Goal: Use online tool/utility: Utilize a website feature to perform a specific function

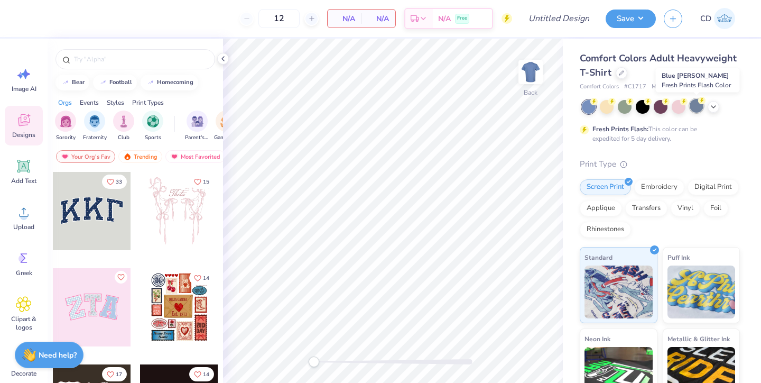
click at [696, 107] on div at bounding box center [697, 106] width 14 height 14
click at [718, 107] on div at bounding box center [714, 106] width 12 height 12
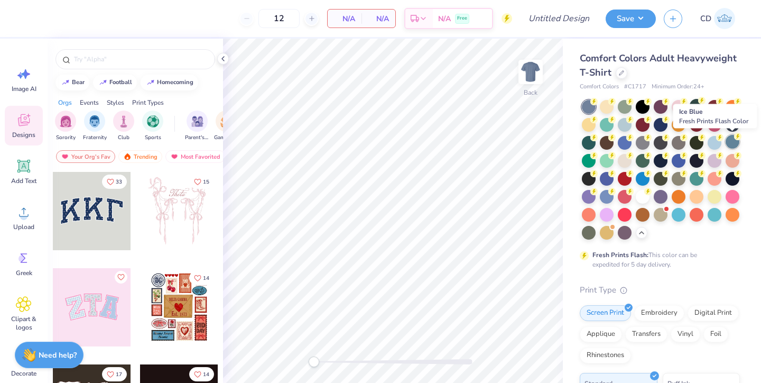
click at [729, 140] on div at bounding box center [733, 142] width 14 height 14
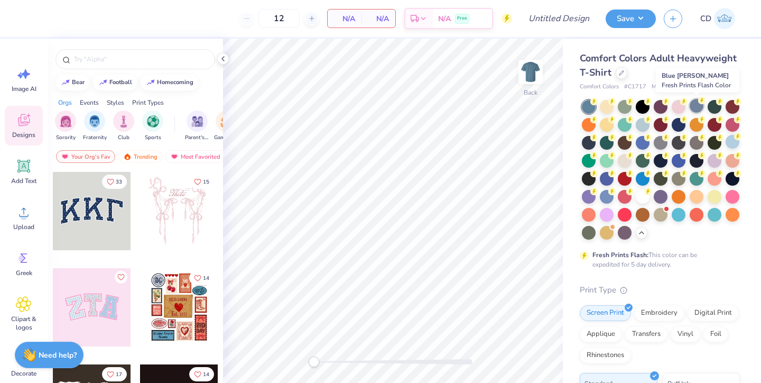
click at [698, 107] on div at bounding box center [697, 106] width 14 height 14
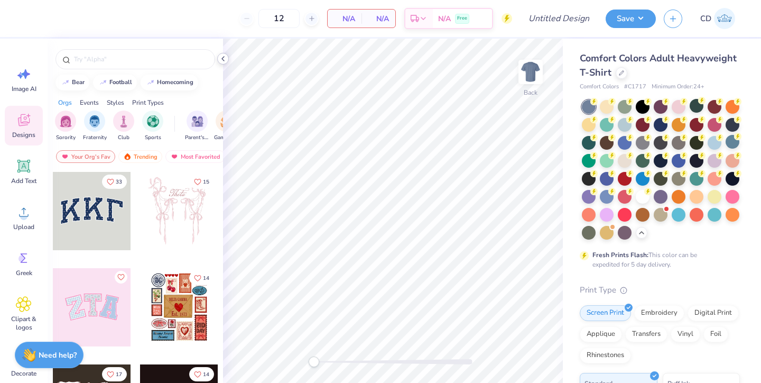
click at [225, 61] on icon at bounding box center [223, 58] width 8 height 8
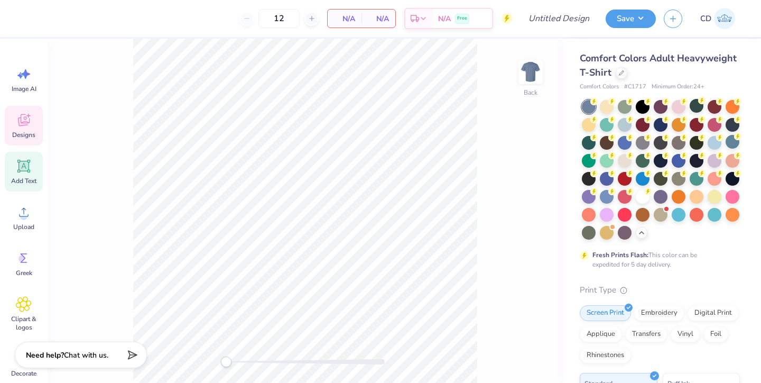
click at [31, 176] on div "Add Text" at bounding box center [24, 172] width 38 height 40
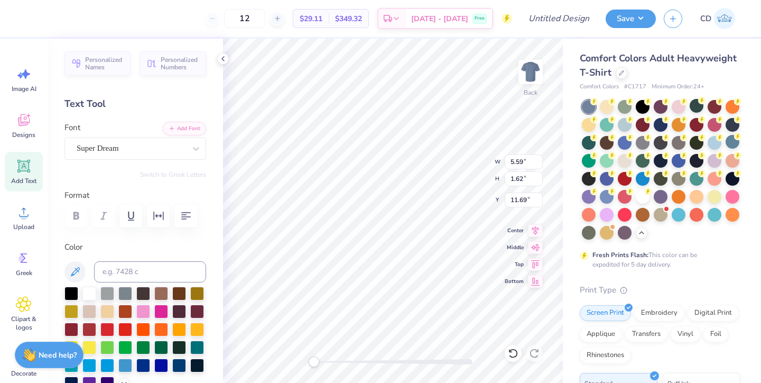
type textarea "T"
type textarea "Compound Maple"
click at [182, 149] on div "Super Dream" at bounding box center [131, 148] width 111 height 16
click at [151, 151] on div "Super Dream" at bounding box center [131, 148] width 109 height 12
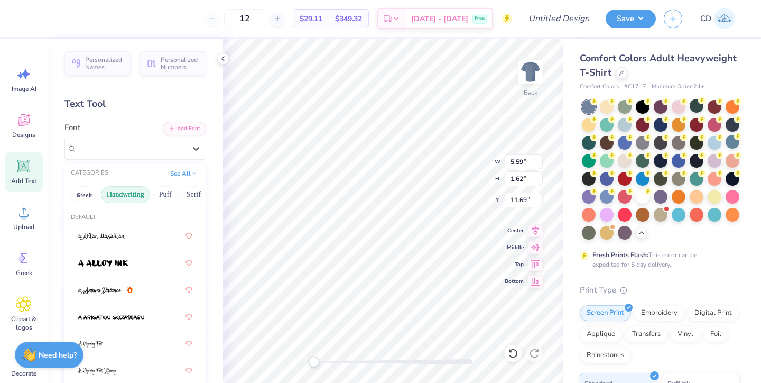
click at [130, 194] on button "Handwriting" at bounding box center [125, 194] width 49 height 17
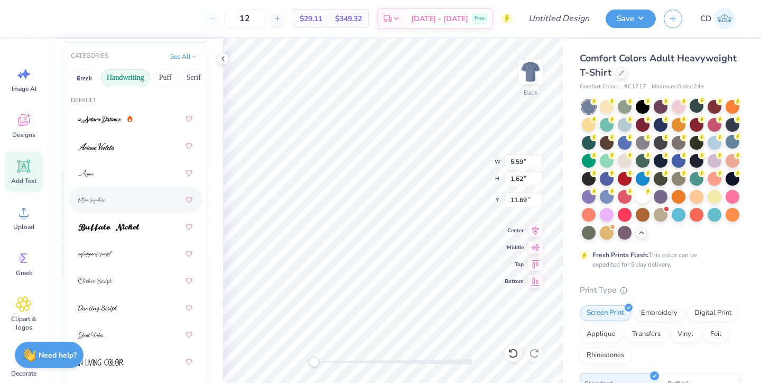
scroll to position [117, 0]
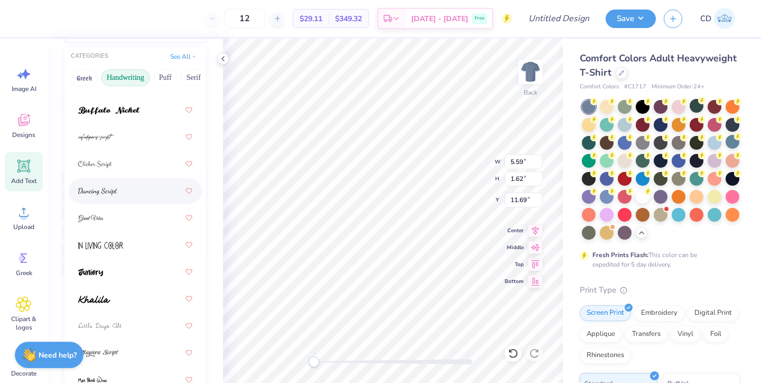
click at [130, 194] on div at bounding box center [135, 190] width 114 height 19
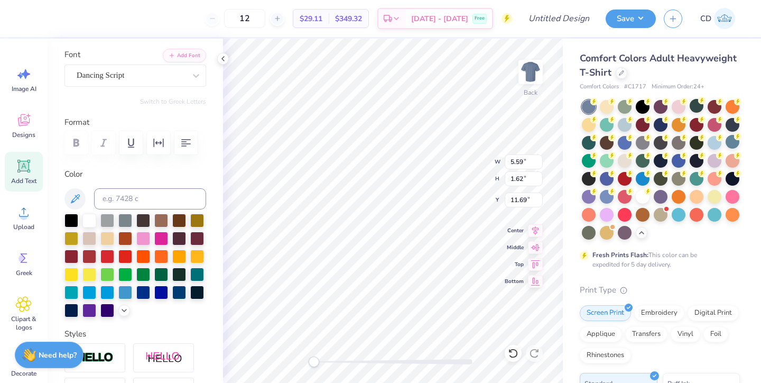
scroll to position [56, 0]
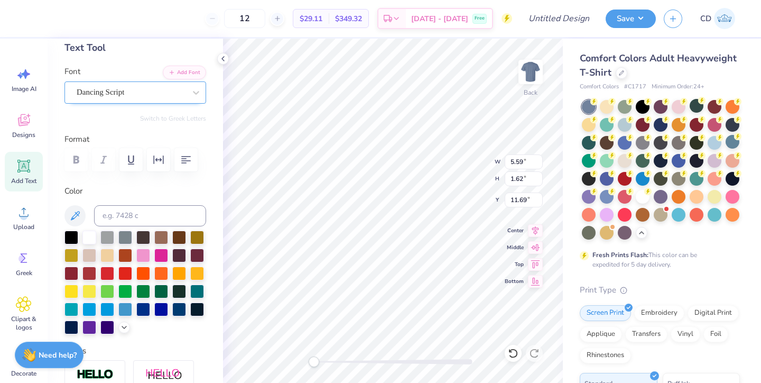
click at [125, 90] on div "Dancing Script" at bounding box center [131, 92] width 111 height 16
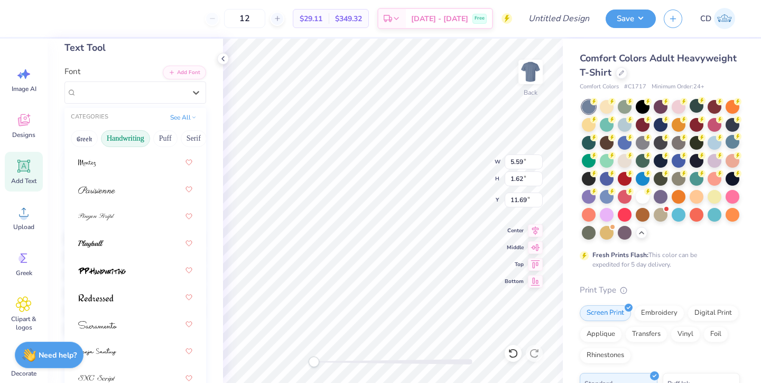
scroll to position [448, 0]
click at [120, 241] on div at bounding box center [135, 243] width 114 height 19
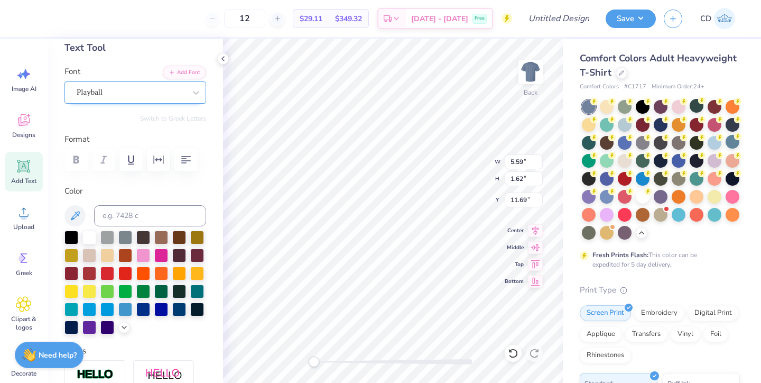
click at [131, 90] on div "Playball" at bounding box center [131, 92] width 111 height 16
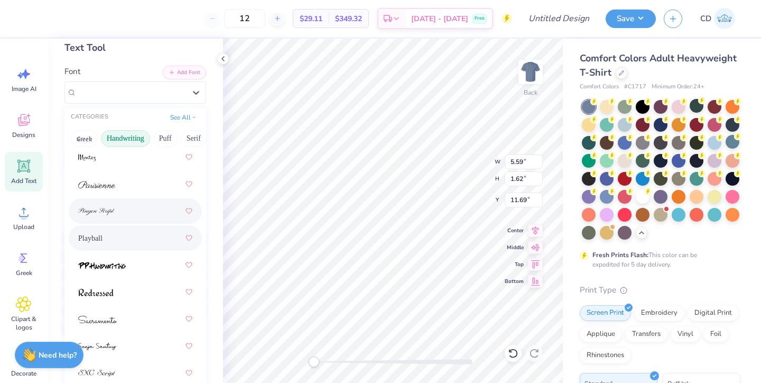
scroll to position [462, 0]
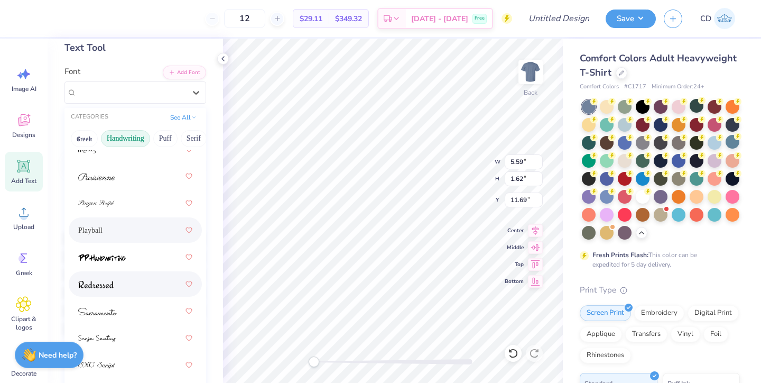
click at [105, 275] on div at bounding box center [135, 283] width 114 height 19
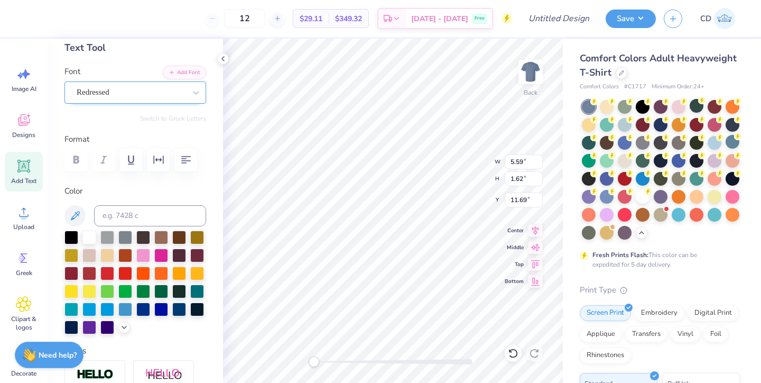
click at [147, 94] on div "Redressed" at bounding box center [131, 92] width 111 height 16
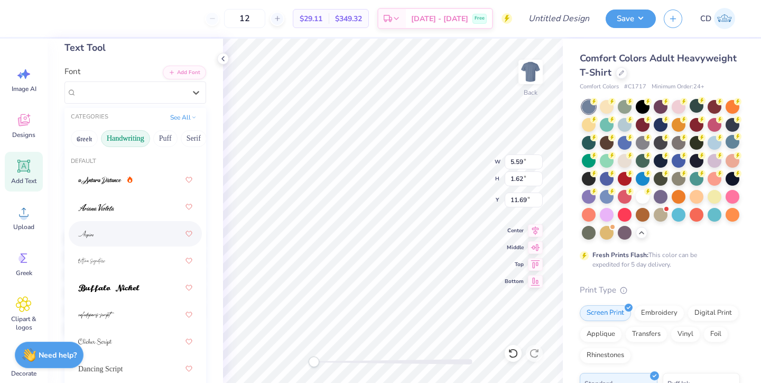
click at [118, 235] on div at bounding box center [135, 233] width 114 height 19
click at [126, 95] on div "Aspire" at bounding box center [131, 92] width 111 height 16
click at [122, 203] on div at bounding box center [135, 206] width 114 height 19
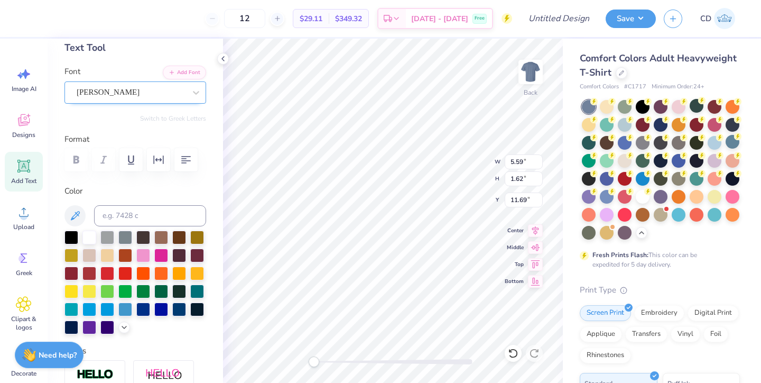
click at [132, 97] on div "[PERSON_NAME]" at bounding box center [131, 92] width 111 height 16
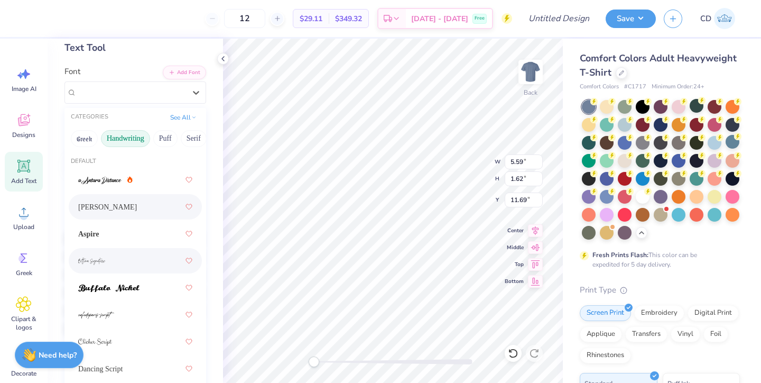
click at [127, 250] on div at bounding box center [135, 260] width 133 height 25
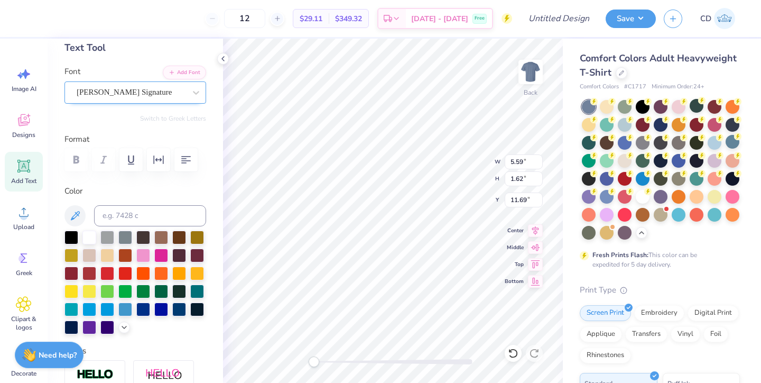
click at [149, 94] on div "[PERSON_NAME] Signature" at bounding box center [131, 92] width 111 height 16
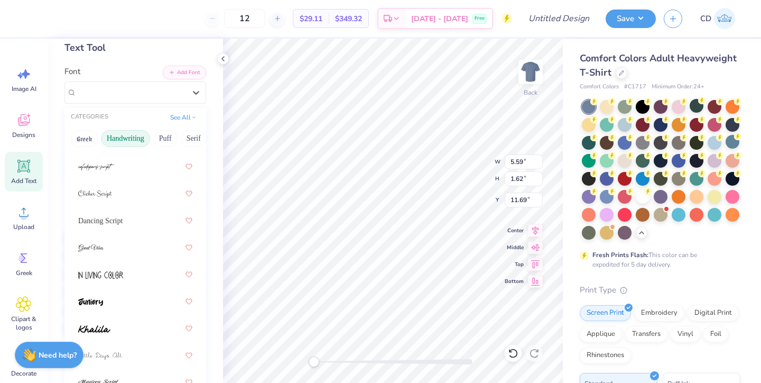
scroll to position [149, 0]
click at [123, 217] on div "Dancing Script" at bounding box center [135, 219] width 114 height 19
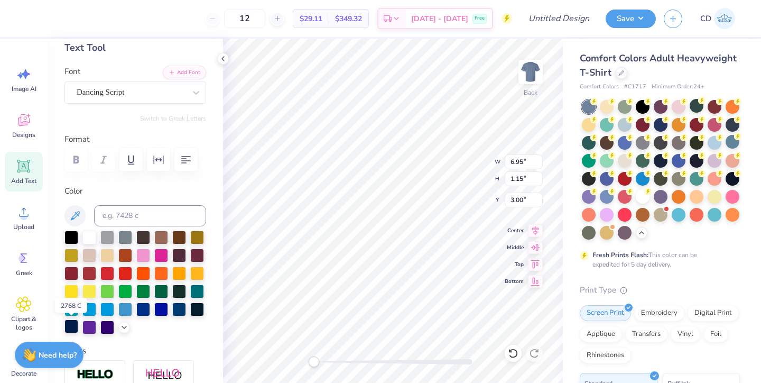
click at [71, 325] on div at bounding box center [72, 326] width 14 height 14
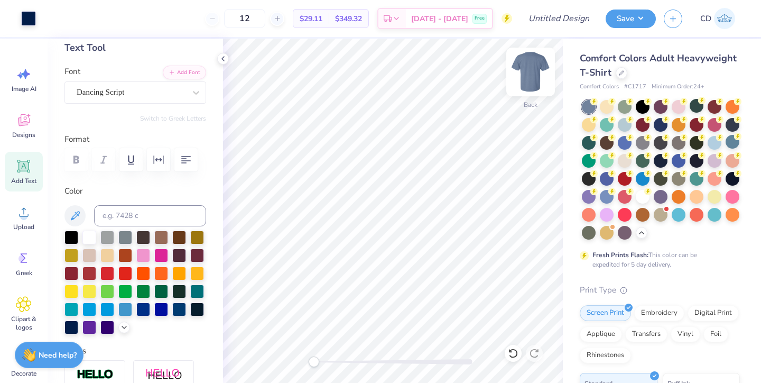
click at [530, 70] on img at bounding box center [531, 72] width 42 height 42
click at [17, 174] on div "Add Text" at bounding box center [24, 172] width 38 height 40
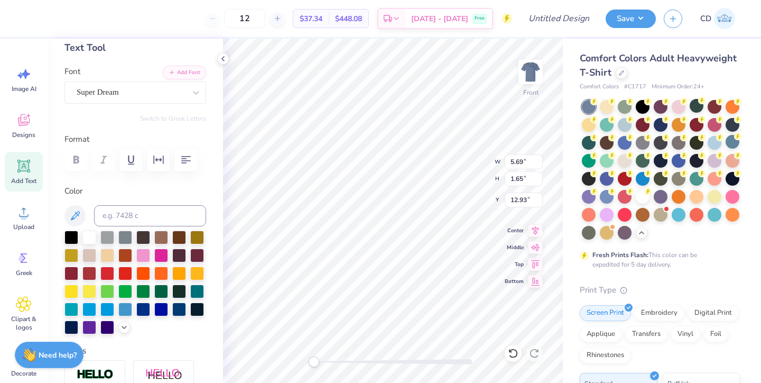
type textarea "T"
type textarea "Compound Maple"
click at [177, 90] on div "Super Dream" at bounding box center [131, 92] width 111 height 16
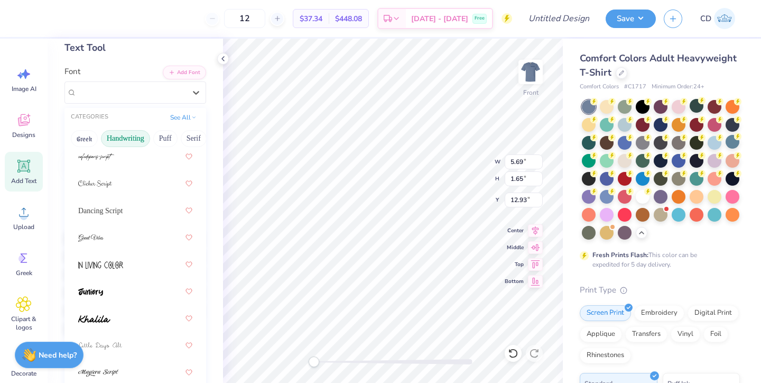
scroll to position [173, 0]
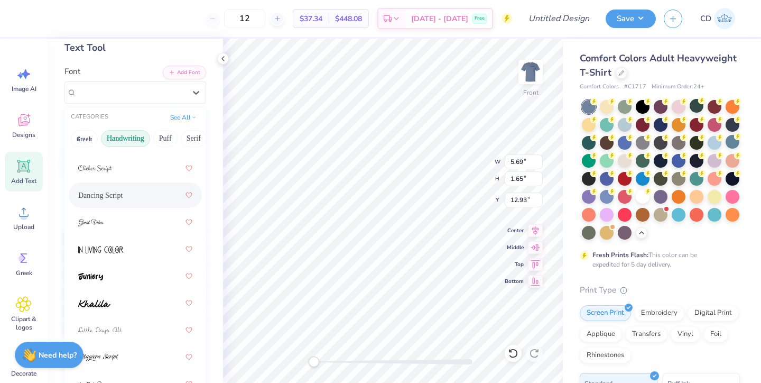
click at [126, 195] on div "Dancing Script" at bounding box center [135, 195] width 114 height 19
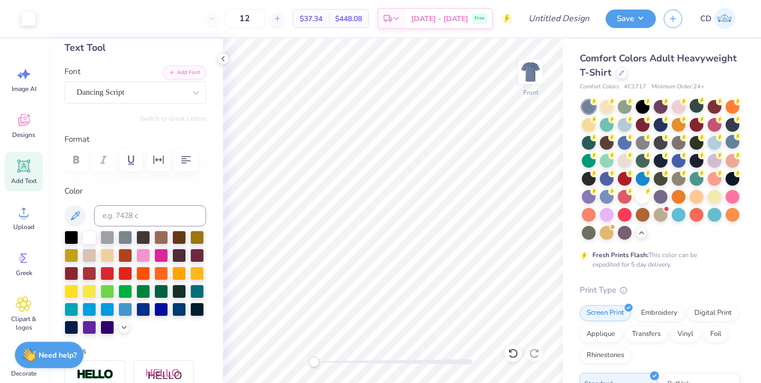
click at [29, 167] on icon at bounding box center [24, 166] width 16 height 16
type textarea "T"
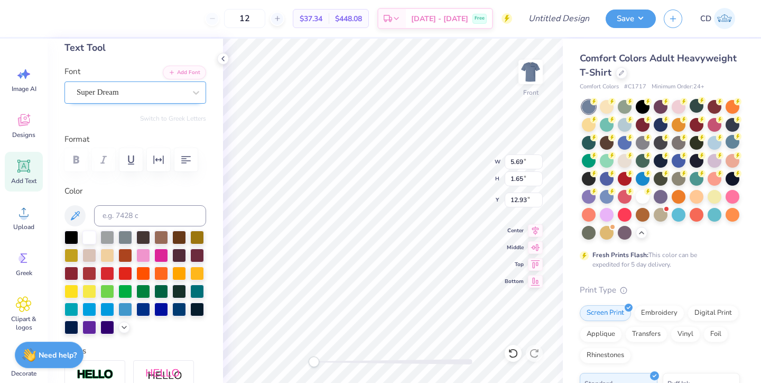
type textarea "[GEOGRAPHIC_DATA], [US_STATE]"
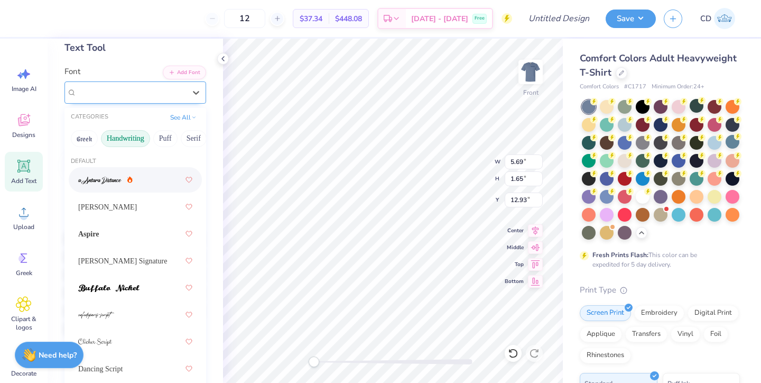
click at [174, 92] on div "Super Dream" at bounding box center [131, 92] width 111 height 16
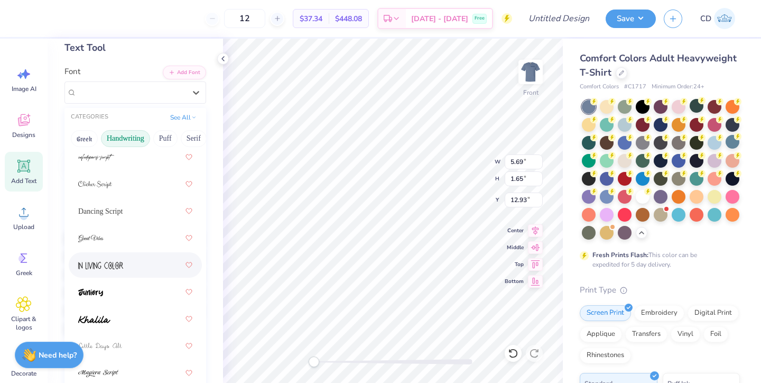
scroll to position [164, 0]
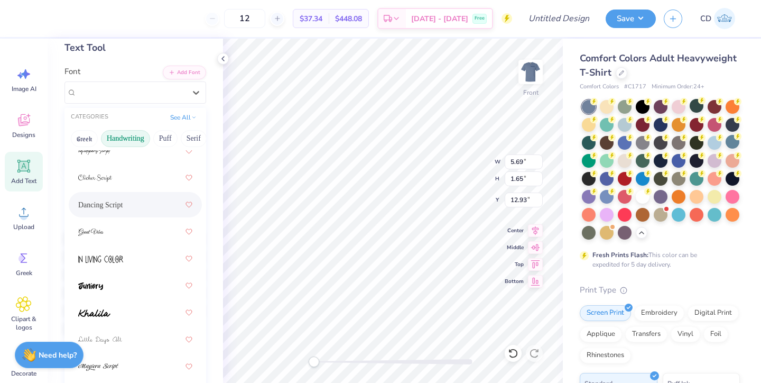
click at [128, 209] on div "Dancing Script" at bounding box center [135, 204] width 114 height 19
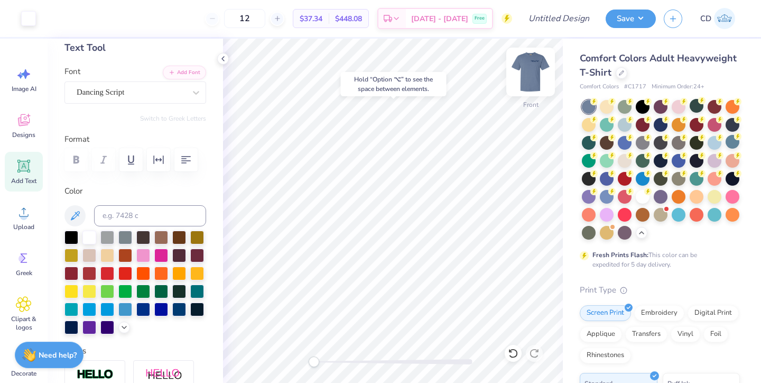
click at [534, 66] on img at bounding box center [531, 72] width 42 height 42
click at [534, 66] on img at bounding box center [530, 71] width 21 height 21
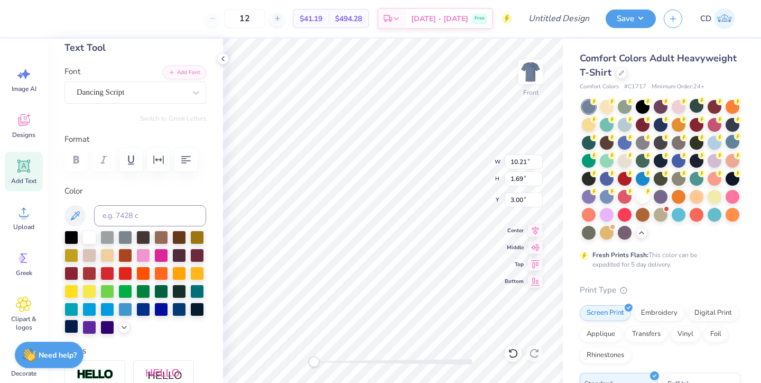
click at [68, 325] on div at bounding box center [72, 326] width 14 height 14
click at [67, 329] on div at bounding box center [72, 326] width 14 height 14
click at [175, 98] on div at bounding box center [131, 92] width 109 height 14
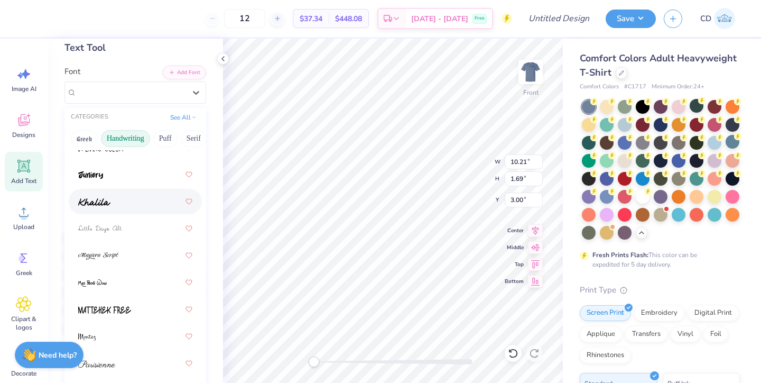
scroll to position [291, 0]
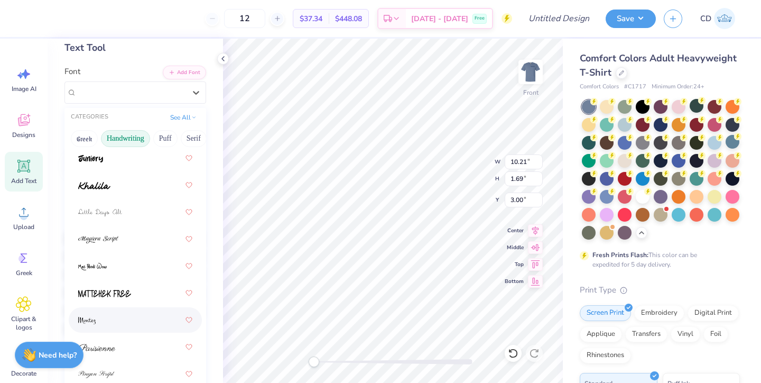
click at [122, 319] on div at bounding box center [135, 319] width 114 height 19
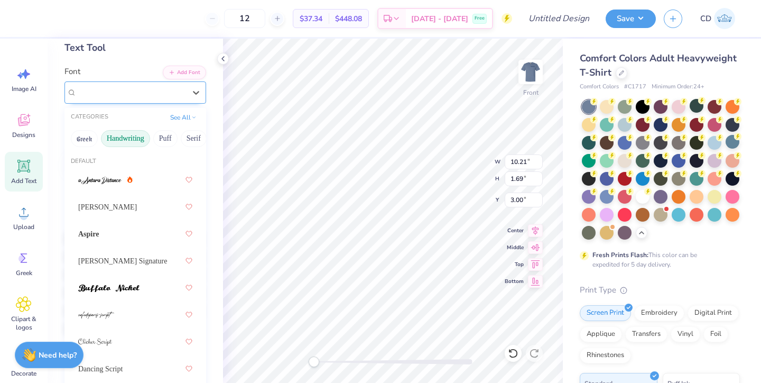
click at [162, 92] on div "[PERSON_NAME]" at bounding box center [131, 92] width 111 height 16
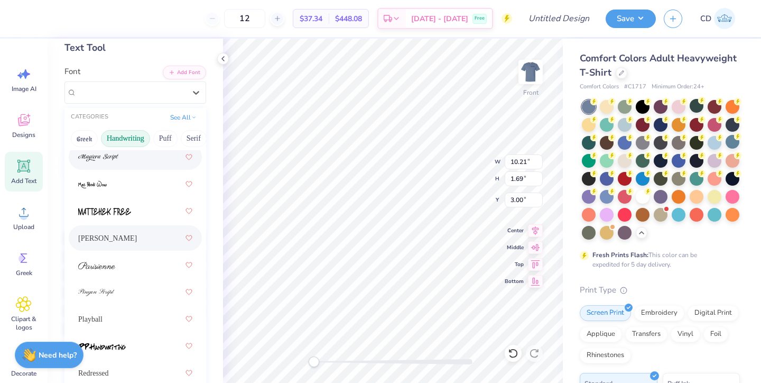
scroll to position [380, 0]
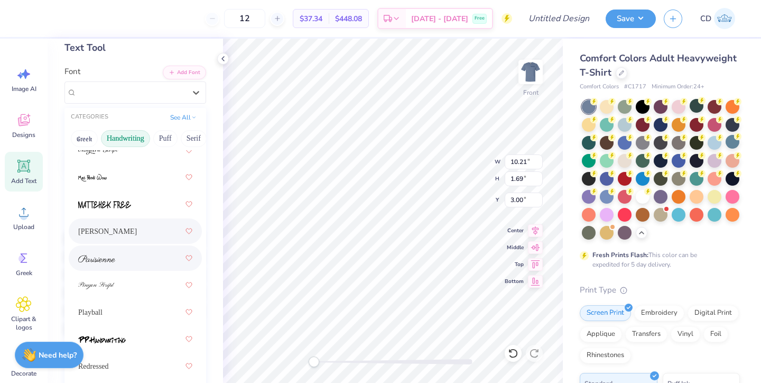
click at [145, 263] on div at bounding box center [135, 258] width 114 height 19
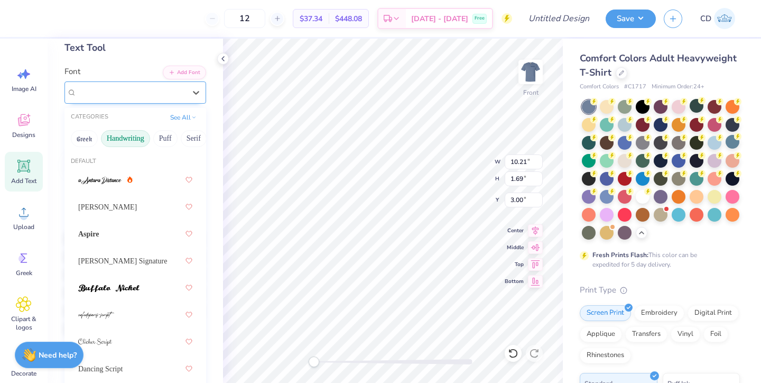
click at [172, 91] on div "Parisienne" at bounding box center [131, 92] width 111 height 16
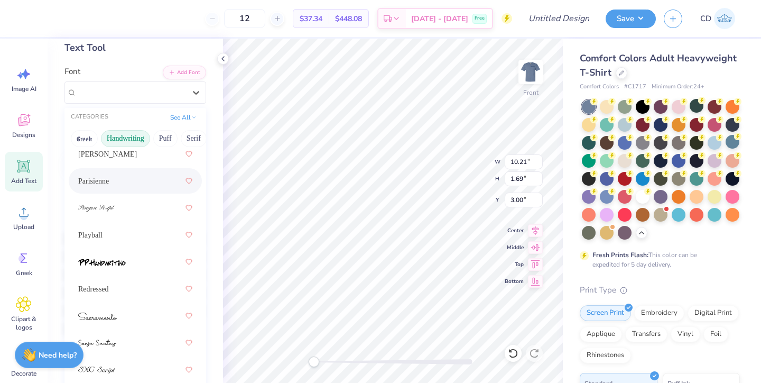
scroll to position [457, 0]
click at [160, 237] on div "Playball" at bounding box center [135, 235] width 114 height 19
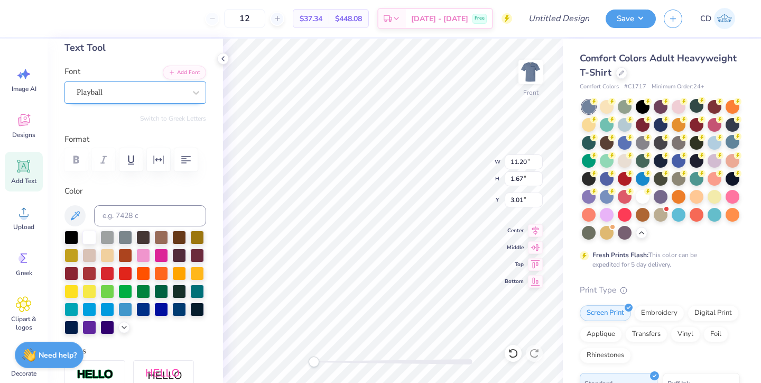
click at [139, 90] on div "Playball" at bounding box center [131, 92] width 111 height 16
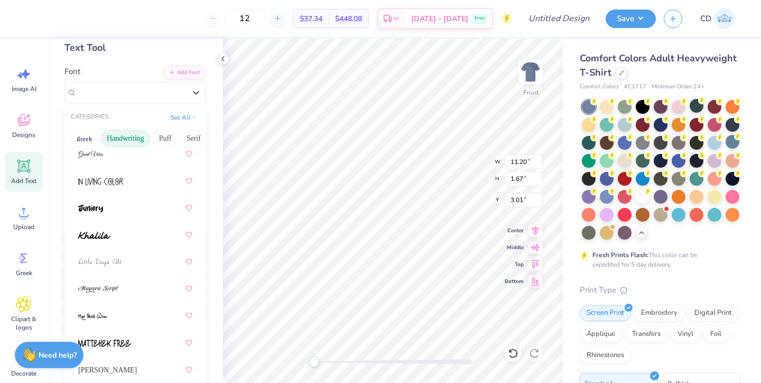
scroll to position [252, 0]
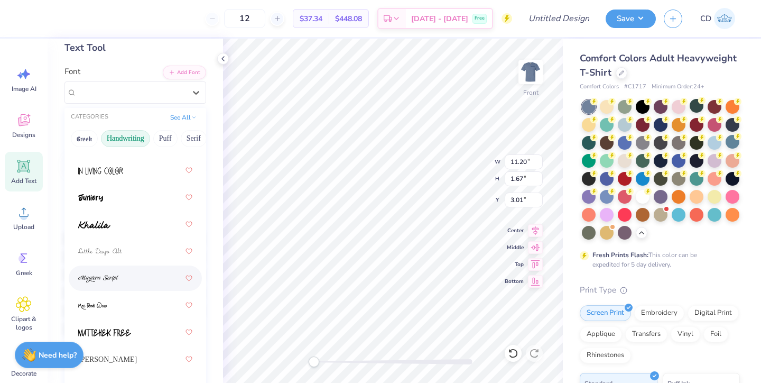
click at [109, 272] on div at bounding box center [135, 278] width 114 height 19
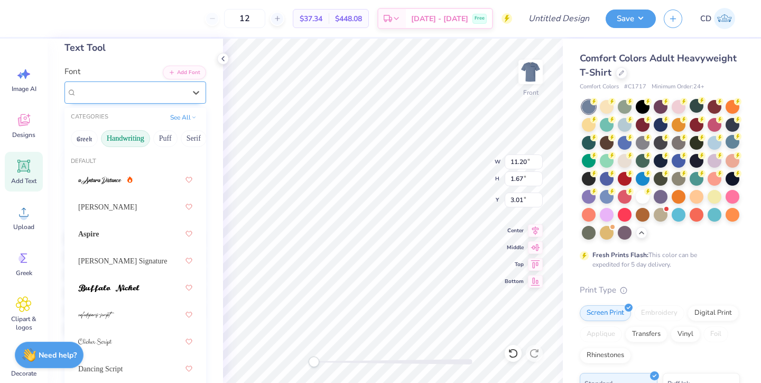
click at [172, 85] on div at bounding box center [131, 92] width 109 height 14
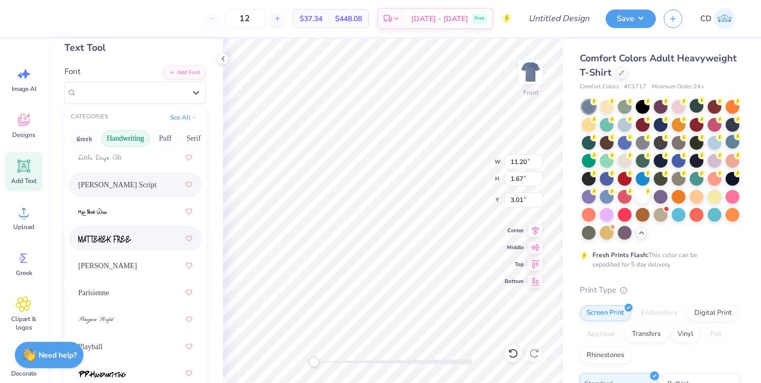
scroll to position [352, 0]
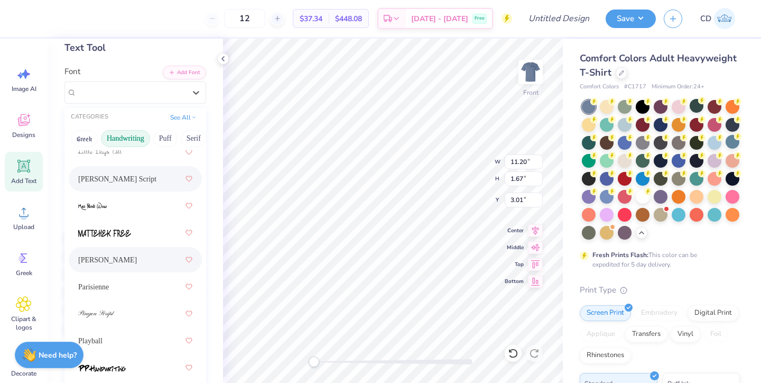
click at [140, 260] on div "[PERSON_NAME]" at bounding box center [135, 259] width 114 height 19
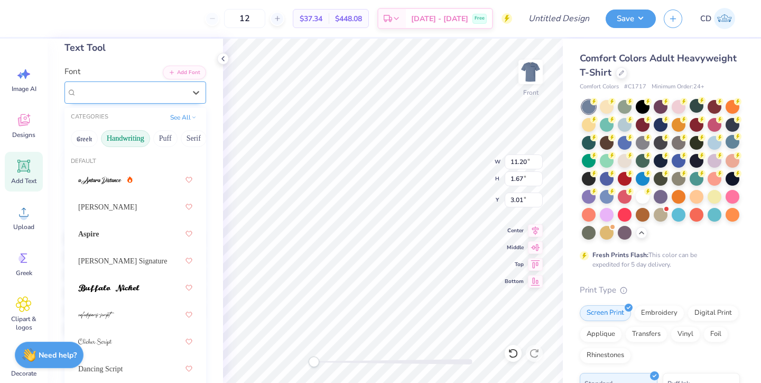
click at [157, 87] on div "[PERSON_NAME]" at bounding box center [131, 92] width 111 height 16
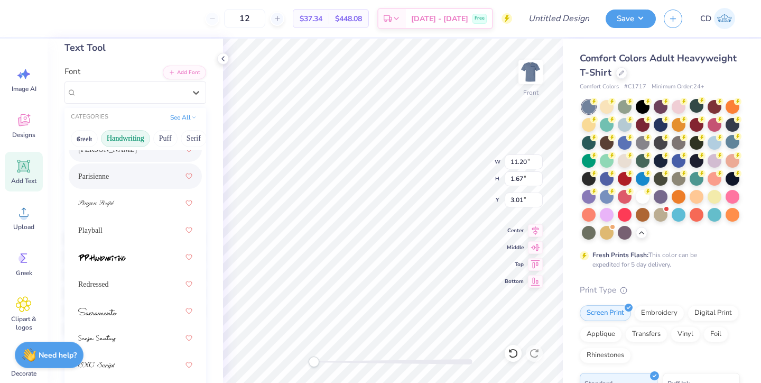
scroll to position [461, 0]
click at [132, 178] on div "Parisienne" at bounding box center [135, 177] width 114 height 19
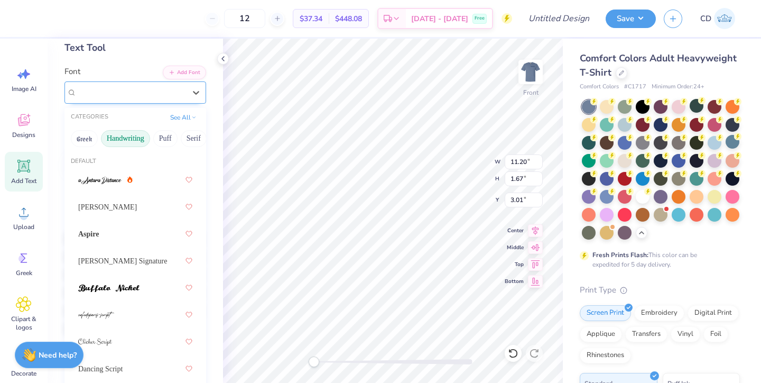
click at [138, 90] on div "Parisienne" at bounding box center [131, 92] width 111 height 16
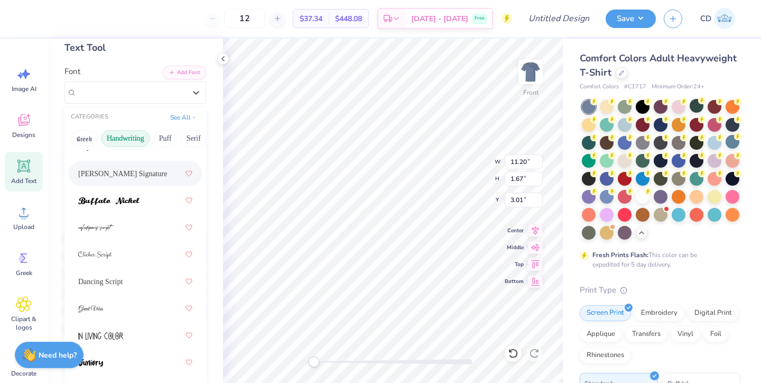
scroll to position [89, 0]
click at [127, 272] on div "Dancing Script" at bounding box center [135, 279] width 114 height 19
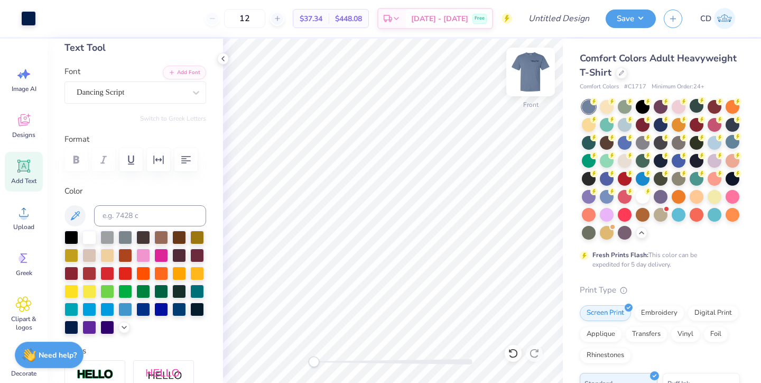
click at [529, 66] on img at bounding box center [531, 72] width 42 height 42
